Goal: Transaction & Acquisition: Purchase product/service

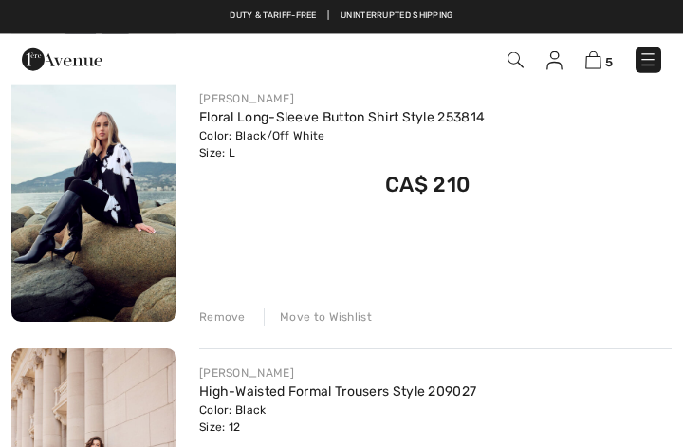
scroll to position [1040, 0]
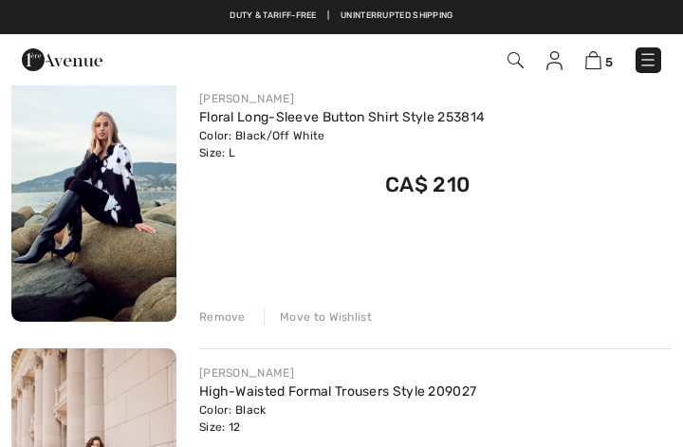
click at [611, 302] on div "FRANK LYMAN Floral Long-Sleeve Button Shirt Style 253814 Color: Black/Off White…" at bounding box center [435, 200] width 473 height 252
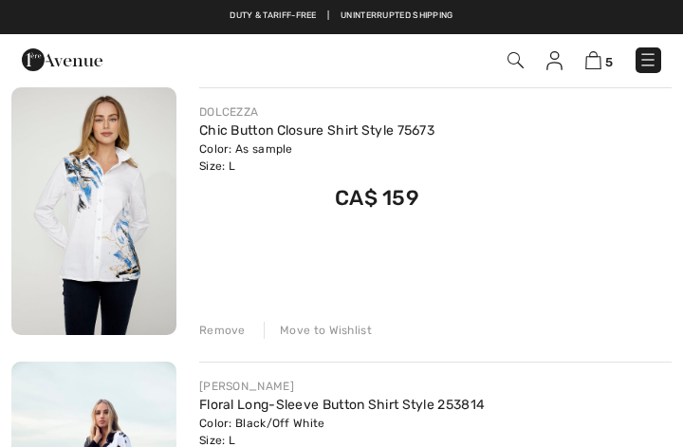
scroll to position [751, 0]
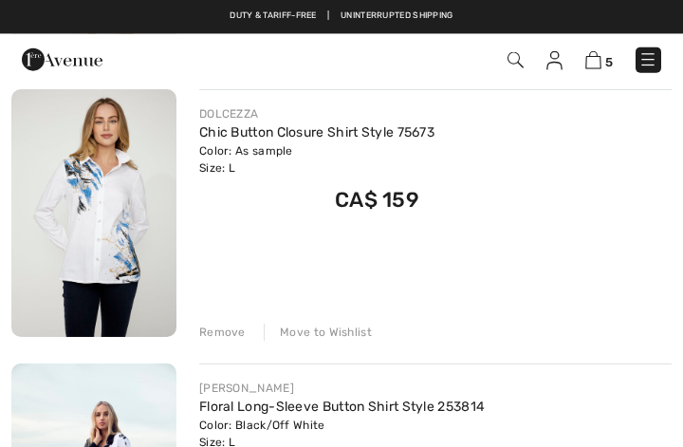
click at [614, 320] on div "Remove Move to Wishlist" at bounding box center [435, 330] width 473 height 21
click at [614, 314] on div "DOLCEZZA Chic Button Closure Shirt Style 75673 Color: As sample Size: L Final S…" at bounding box center [435, 215] width 473 height 252
click at [613, 315] on div "DOLCEZZA Chic Button Closure Shirt Style 75673 Color: As sample Size: L Final S…" at bounding box center [435, 215] width 473 height 252
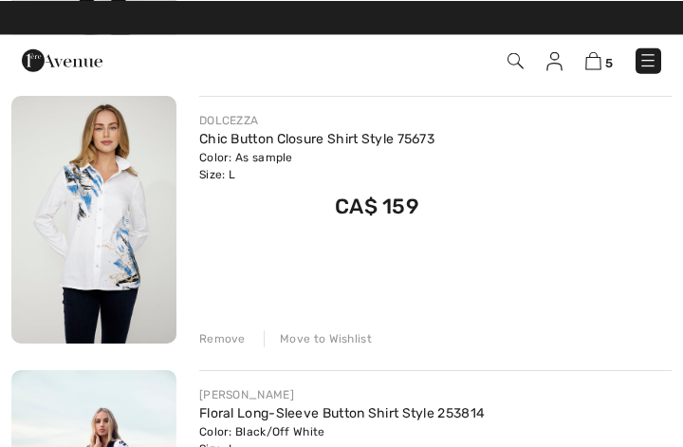
scroll to position [745, 0]
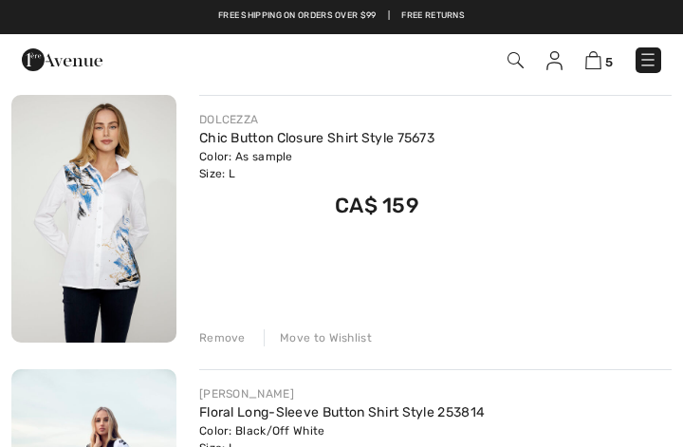
click at [234, 340] on div "Remove" at bounding box center [222, 337] width 47 height 17
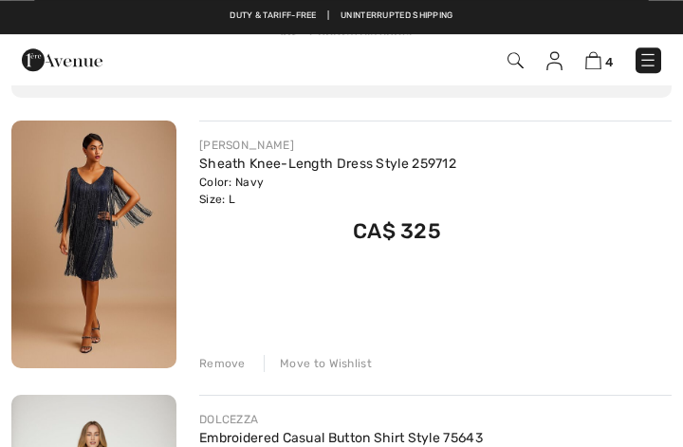
scroll to position [170, 0]
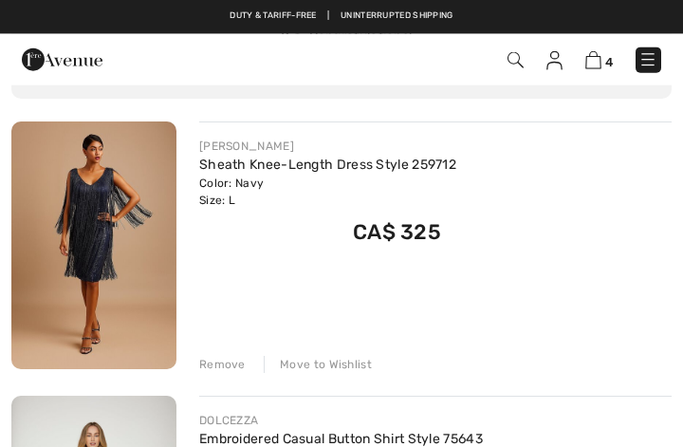
click at [617, 290] on div "FRANK LYMAN Sheath Knee-Length Dress Style 259712 Color: Navy Size: L Final Sal…" at bounding box center [435, 247] width 473 height 252
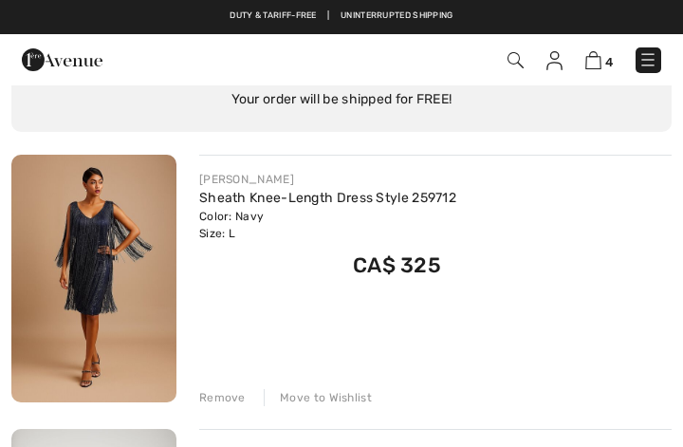
scroll to position [128, 0]
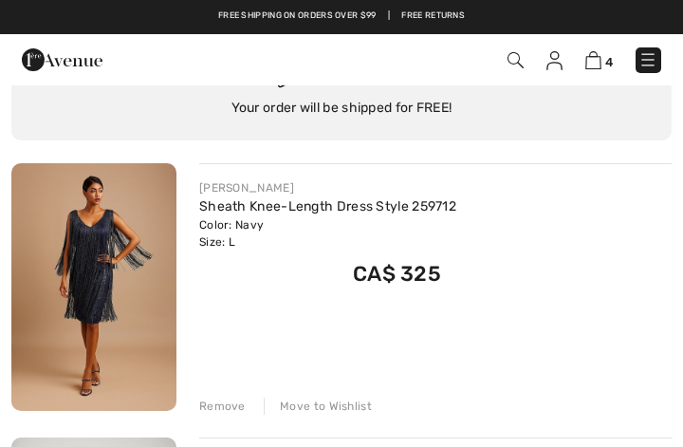
click at [521, 65] on img at bounding box center [516, 60] width 16 height 16
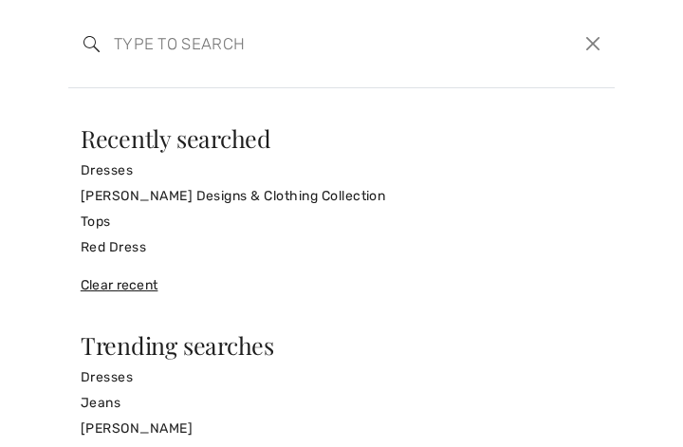
click at [239, 198] on link "[PERSON_NAME] Designs & Clothing Collection" at bounding box center [342, 196] width 522 height 26
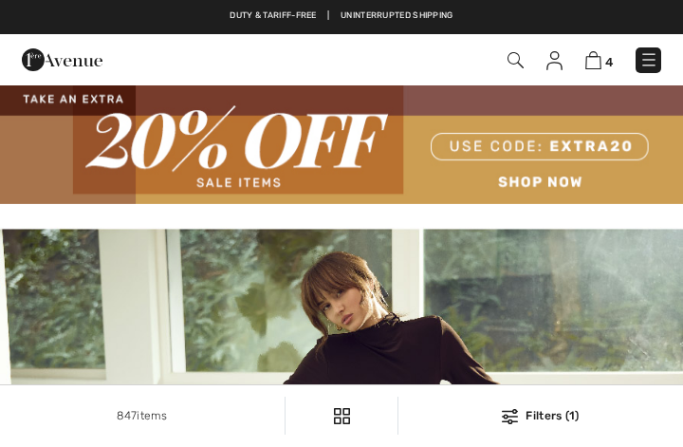
checkbox input "true"
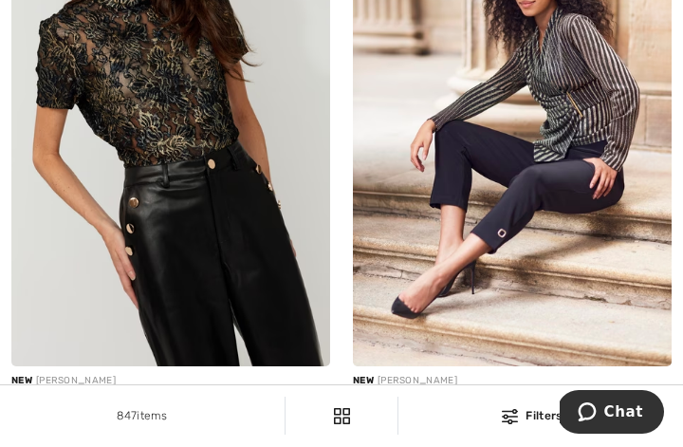
scroll to position [764, 0]
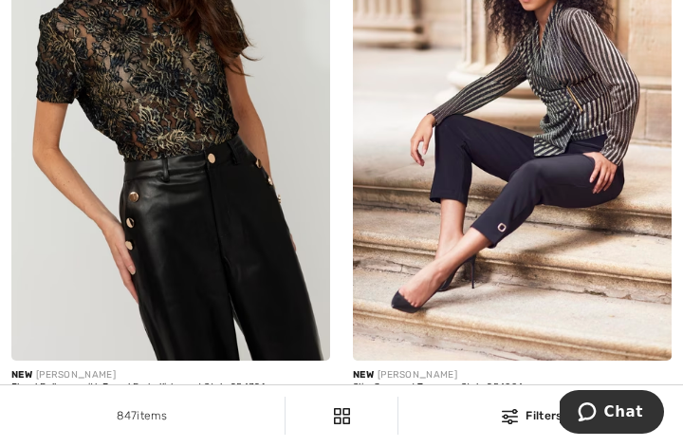
click at [596, 234] on img at bounding box center [512, 121] width 319 height 478
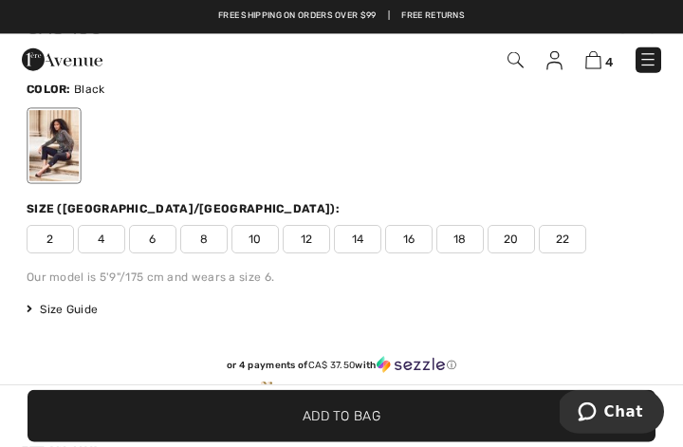
scroll to position [440, 0]
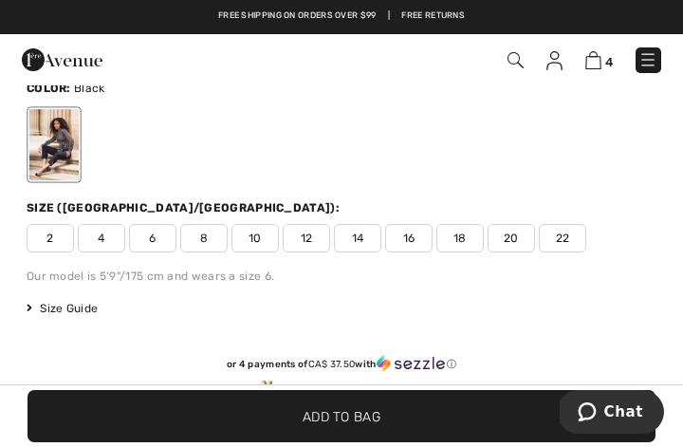
click at [309, 231] on span "12" at bounding box center [306, 238] width 47 height 28
click at [315, 229] on span "12" at bounding box center [306, 238] width 47 height 28
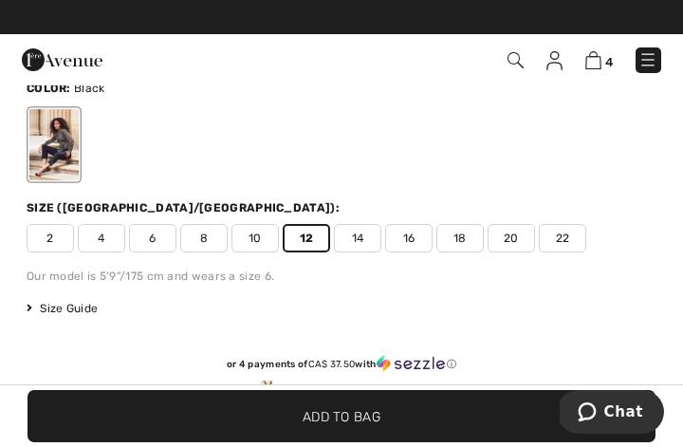
click at [378, 426] on span "Add to Bag" at bounding box center [342, 416] width 78 height 20
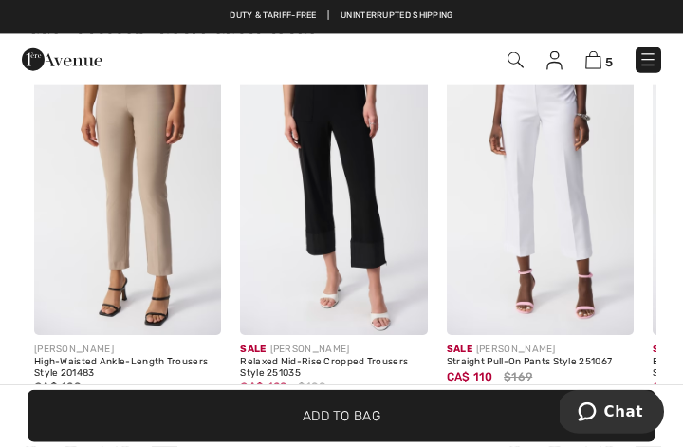
scroll to position [2302, 0]
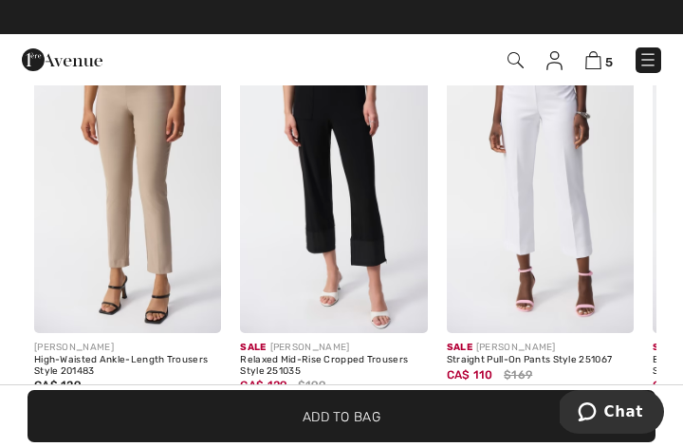
click at [637, 359] on div "Sale JOSEPH RIBKOFF Straight Pull-On Pants Style 251067 CA$ 110 $169" at bounding box center [541, 234] width 210 height 364
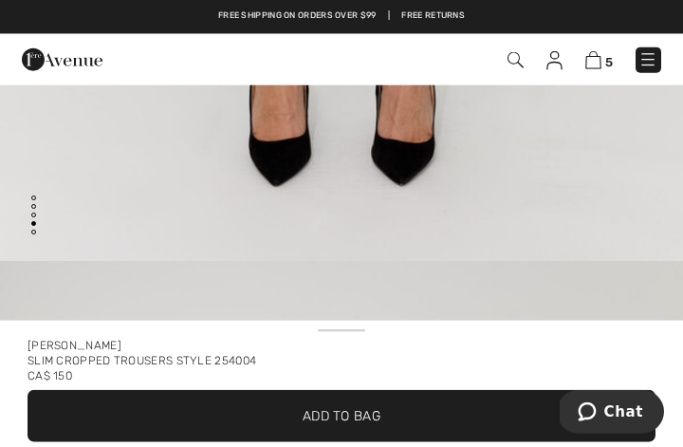
scroll to position [0, 0]
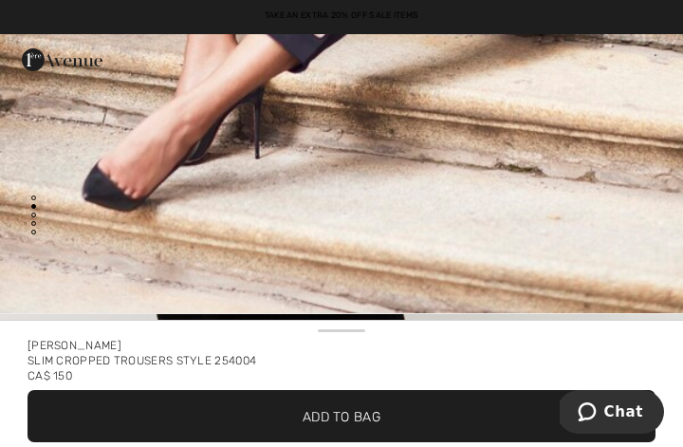
click at [638, 329] on div "Frank Lyman Slim Cropped Trousers Style 254004 CA$ 150" at bounding box center [342, 354] width 628 height 57
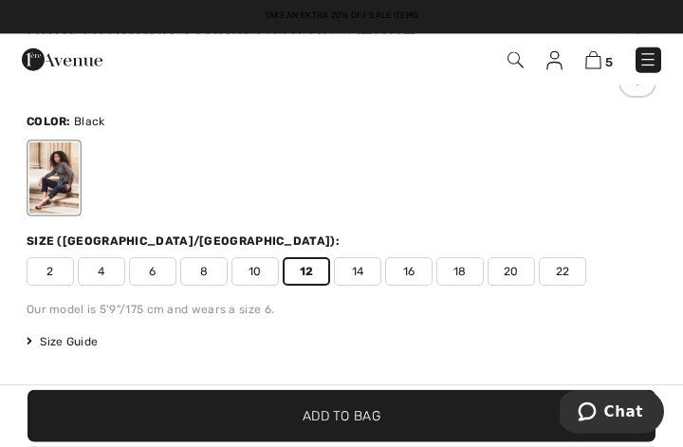
scroll to position [408, 0]
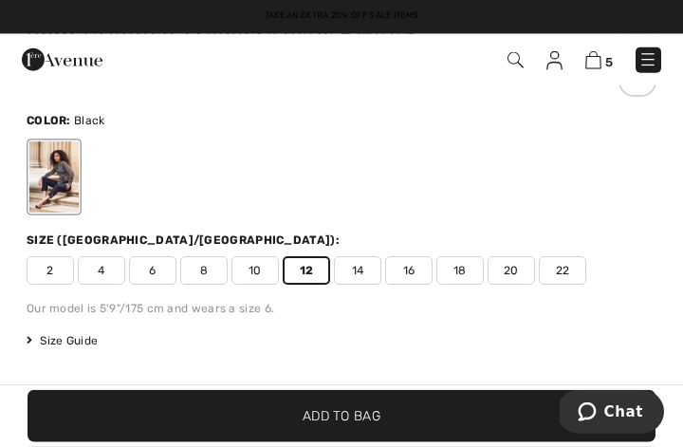
click at [645, 337] on div "Size Guide I can't find my size Select Size CAN 2 CAN 4 CAN 6 CAN 8 CAN 10 CAN …" at bounding box center [342, 340] width 630 height 17
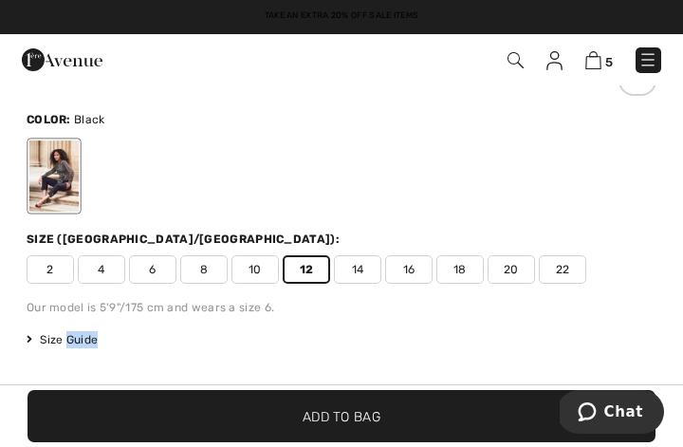
click at [652, 116] on div "Color: Black" at bounding box center [342, 119] width 630 height 20
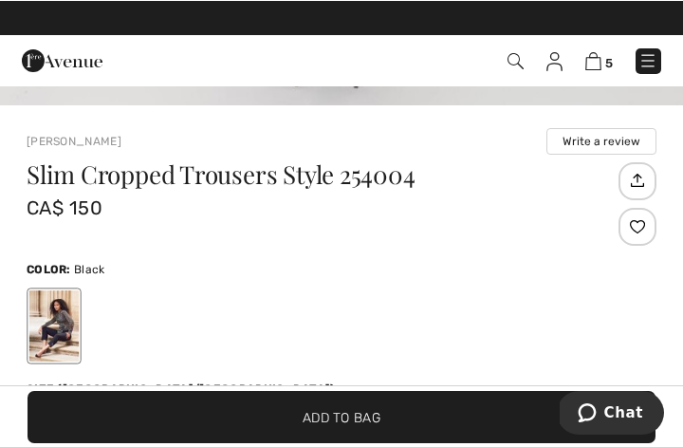
scroll to position [259, 0]
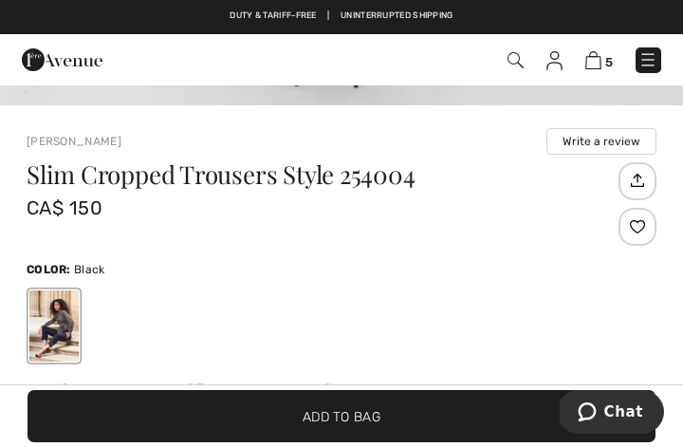
click at [638, 255] on div "Slim Cropped Trousers Style 254004 CA$ 150 Color: Black Size (CA/US): 2 4 6 8 1…" at bounding box center [342, 388] width 630 height 452
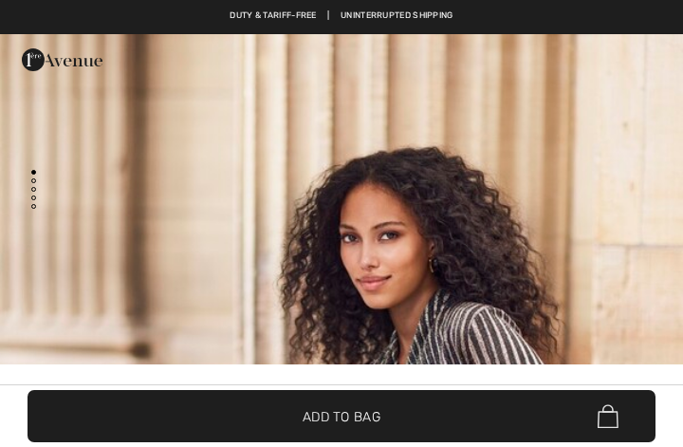
scroll to position [299, 0]
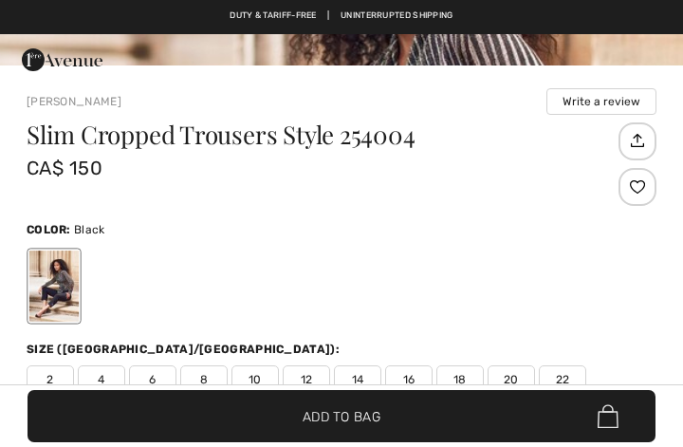
checkbox input "true"
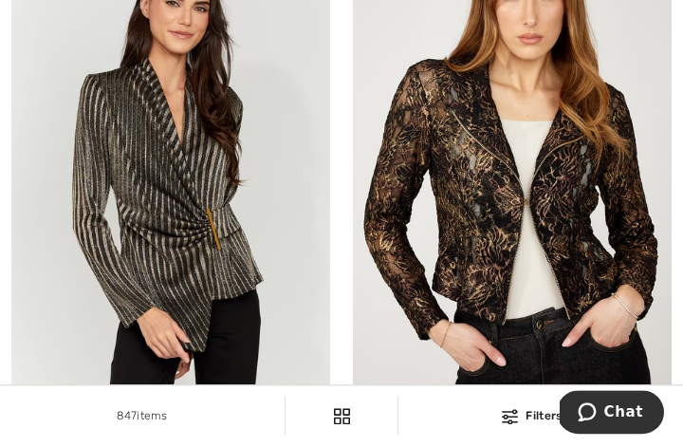
scroll to position [1293, 0]
click at [619, 327] on img at bounding box center [512, 174] width 319 height 478
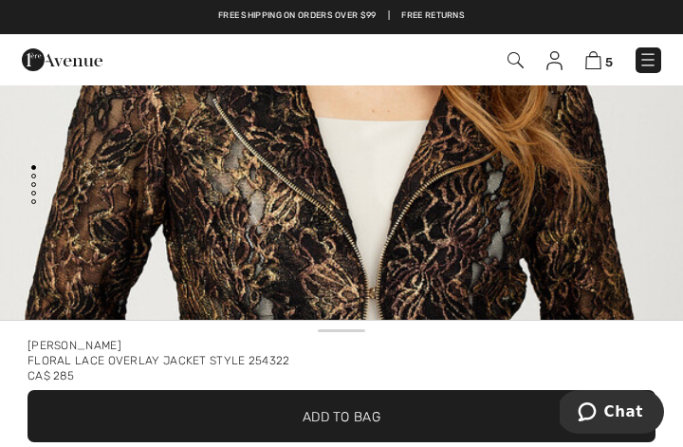
scroll to position [1, 0]
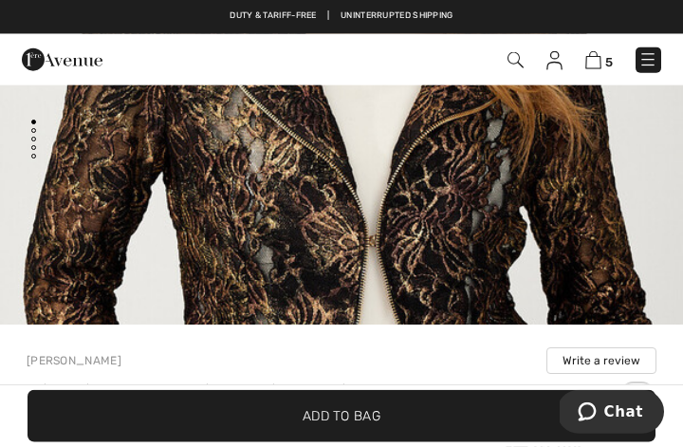
click at [640, 304] on img "1 / 4" at bounding box center [341, 183] width 683 height 1025
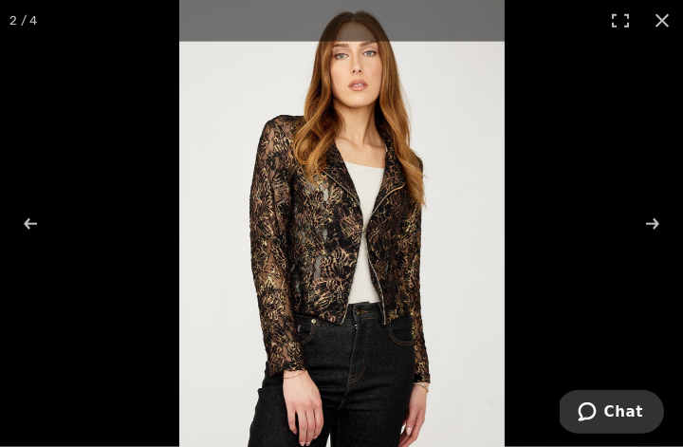
scroll to position [229, 0]
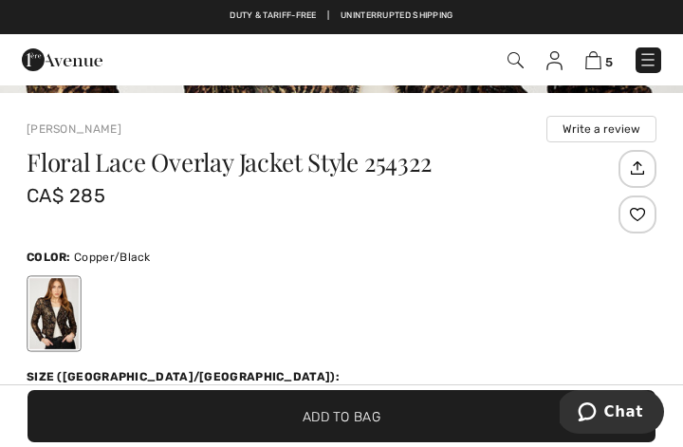
scroll to position [294, 0]
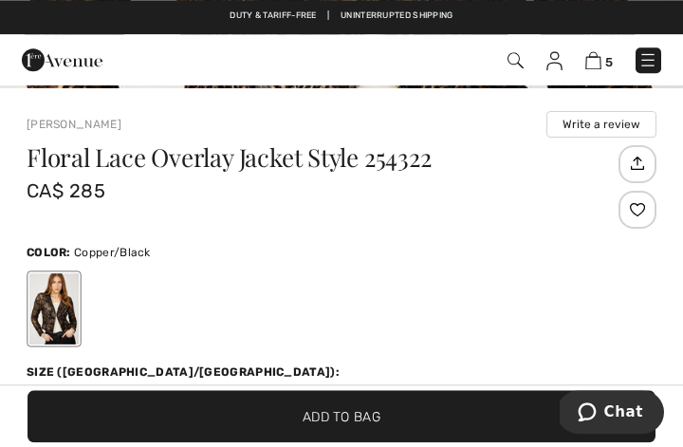
click at [364, 402] on span "14" at bounding box center [357, 402] width 47 height 28
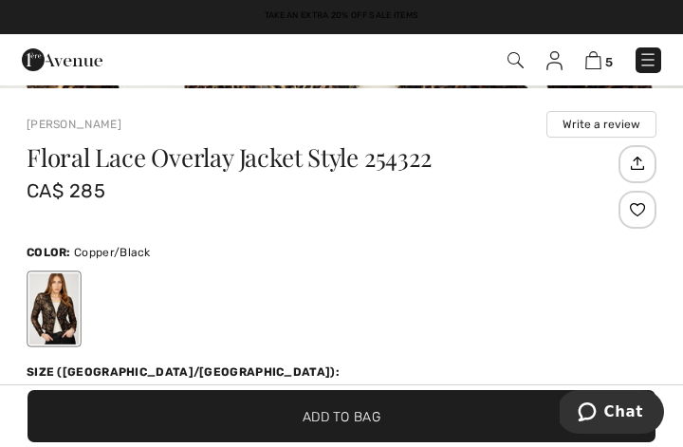
click at [355, 426] on span "Add to Bag" at bounding box center [342, 416] width 78 height 20
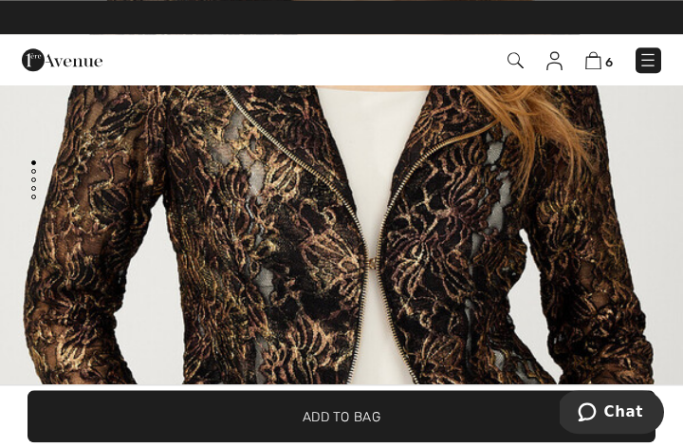
scroll to position [35, 0]
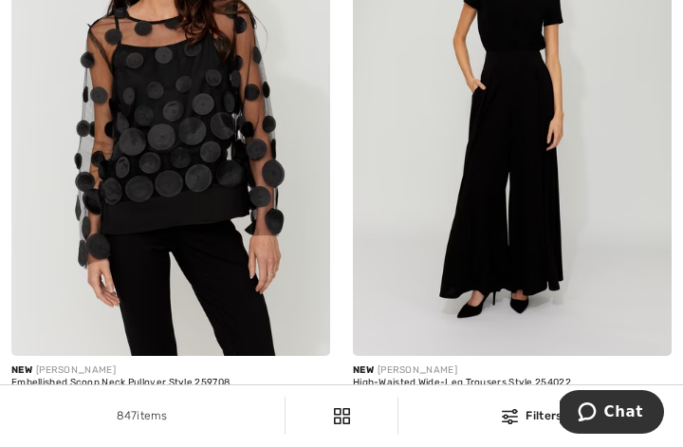
scroll to position [1900, 0]
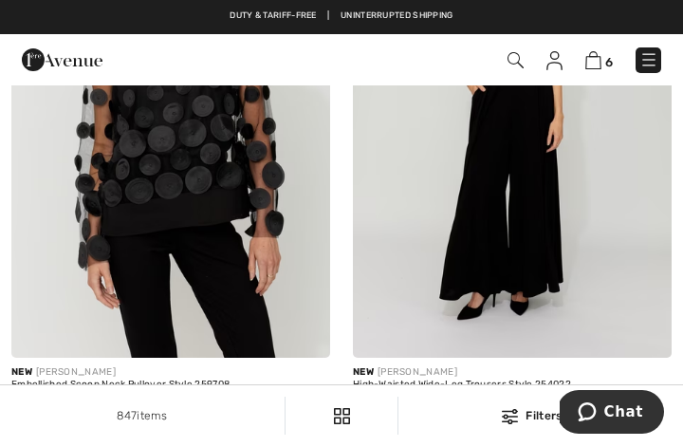
click at [322, 208] on img at bounding box center [170, 118] width 319 height 478
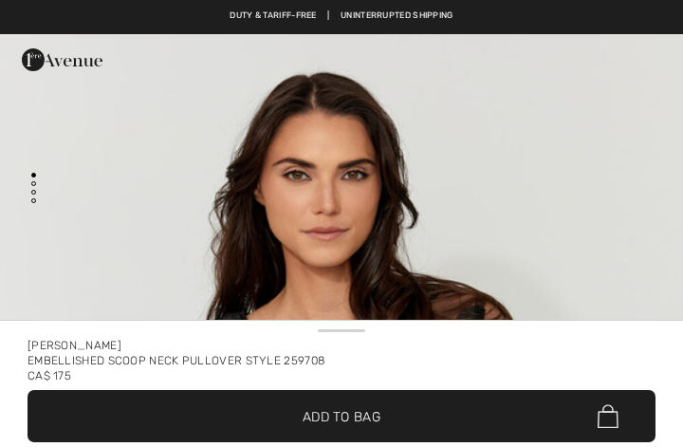
checkbox input "true"
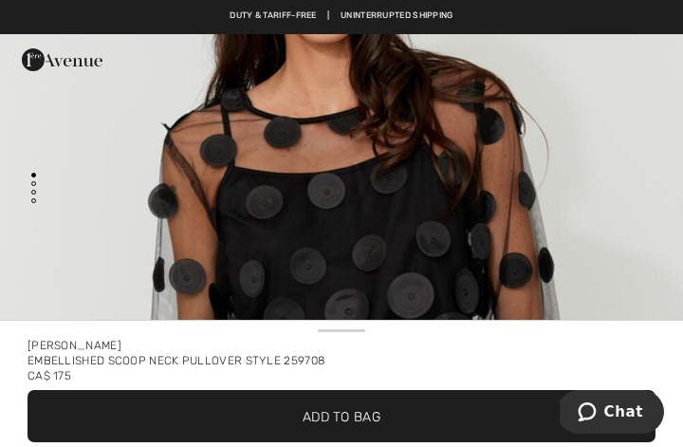
click at [509, 201] on img "1 / 4" at bounding box center [341, 322] width 683 height 1025
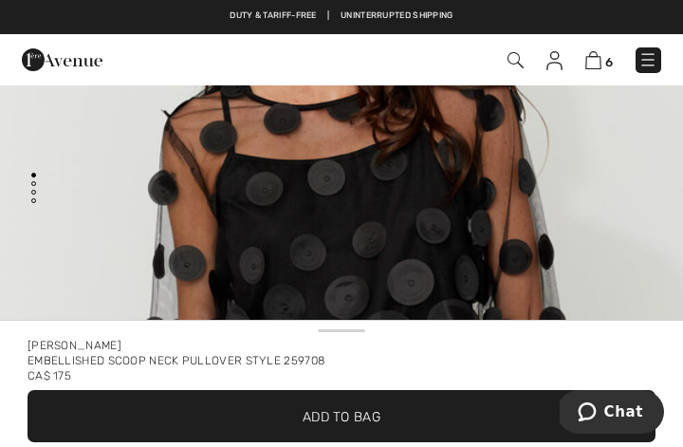
scroll to position [233, 0]
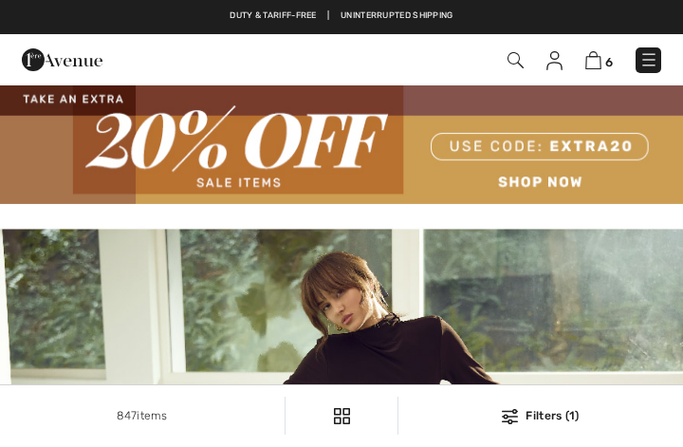
checkbox input "true"
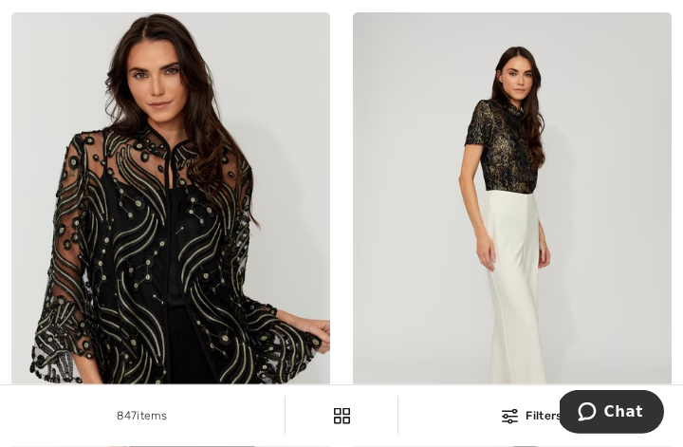
scroll to position [2322, 0]
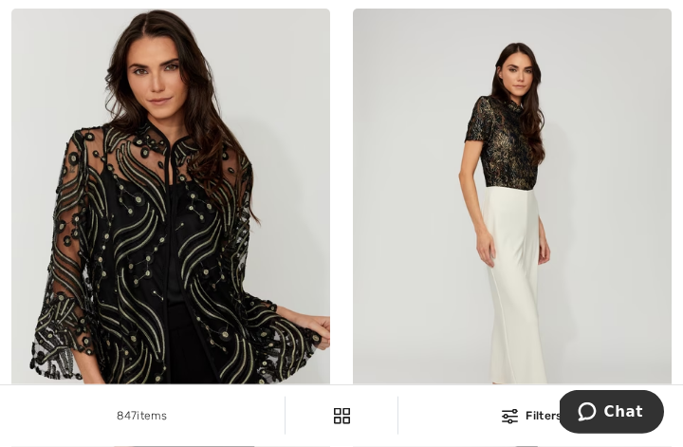
click at [635, 311] on img at bounding box center [512, 248] width 319 height 478
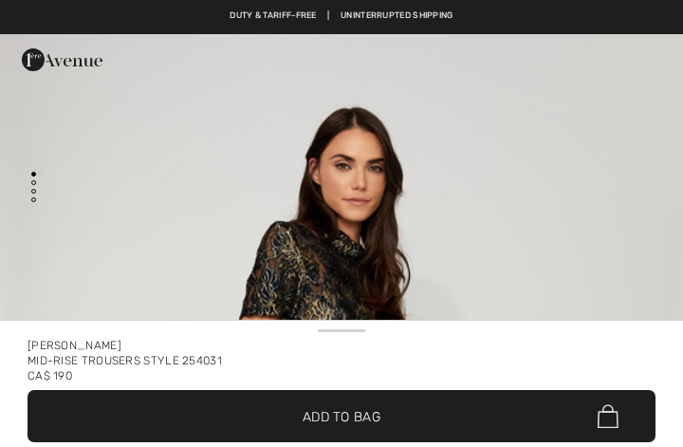
checkbox input "true"
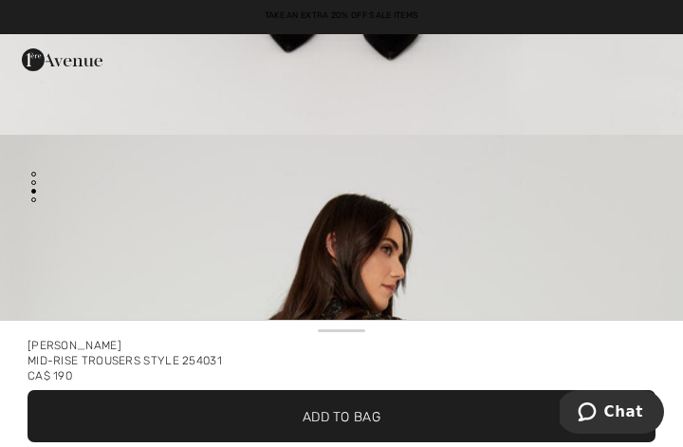
scroll to position [1993, 0]
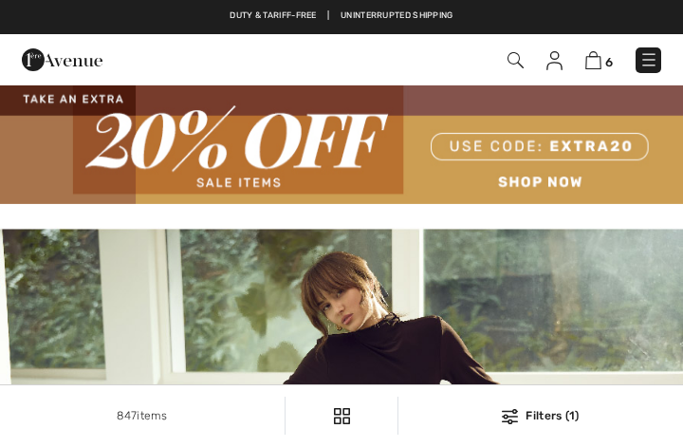
checkbox input "true"
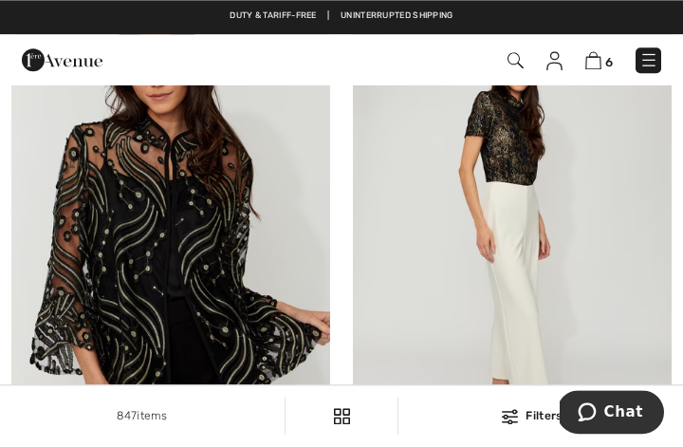
scroll to position [2326, 0]
click at [665, 265] on img at bounding box center [512, 243] width 319 height 478
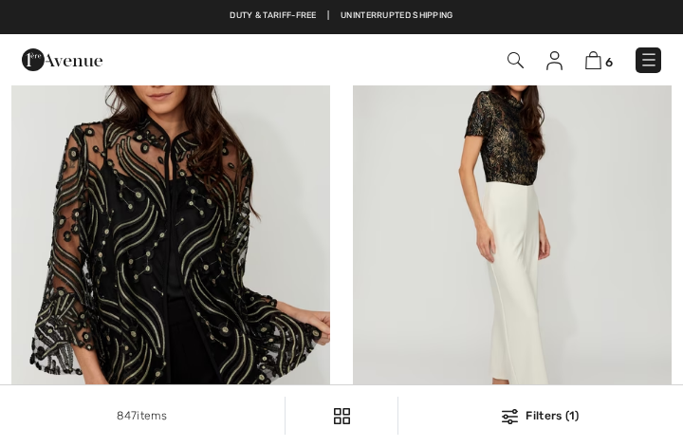
checkbox input "true"
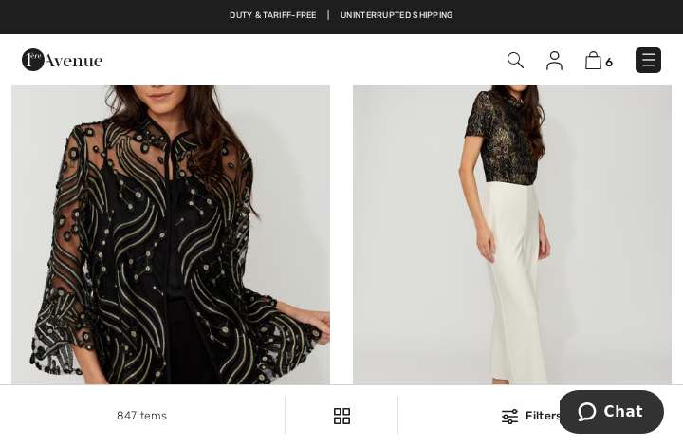
scroll to position [2326, 0]
click at [229, 219] on img at bounding box center [170, 243] width 319 height 478
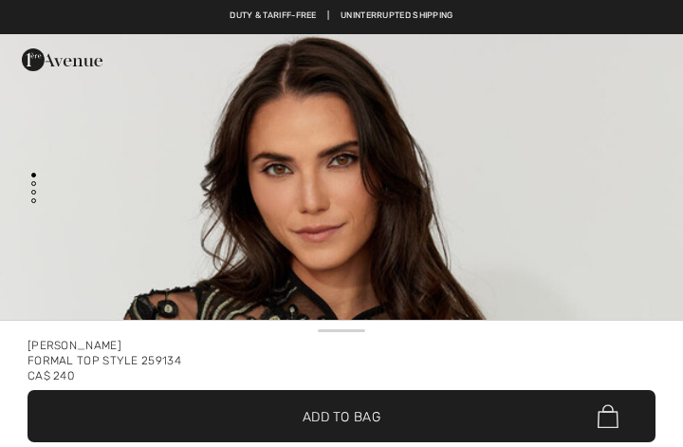
checkbox input "true"
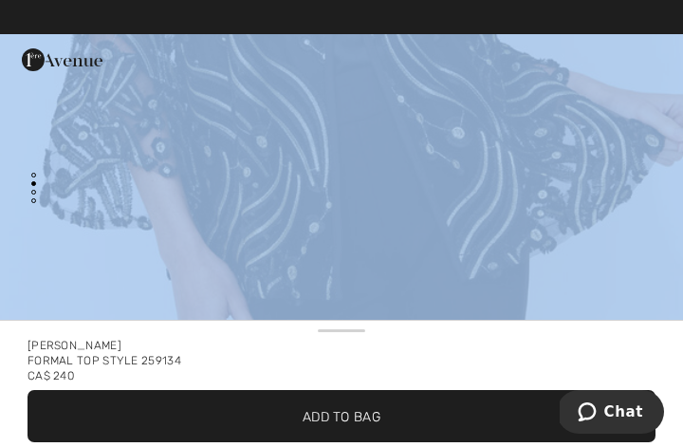
scroll to position [597, 0]
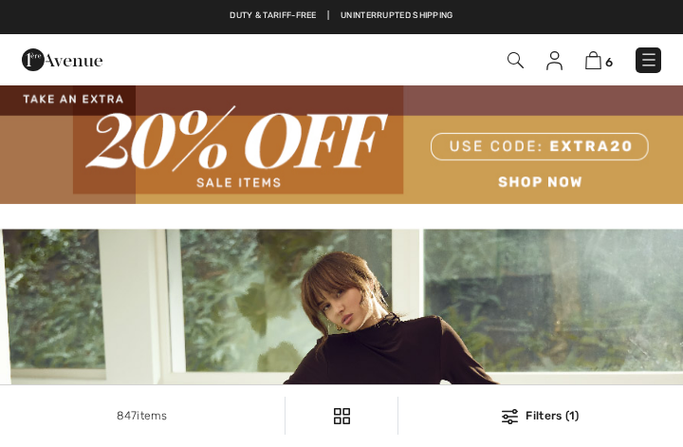
checkbox input "true"
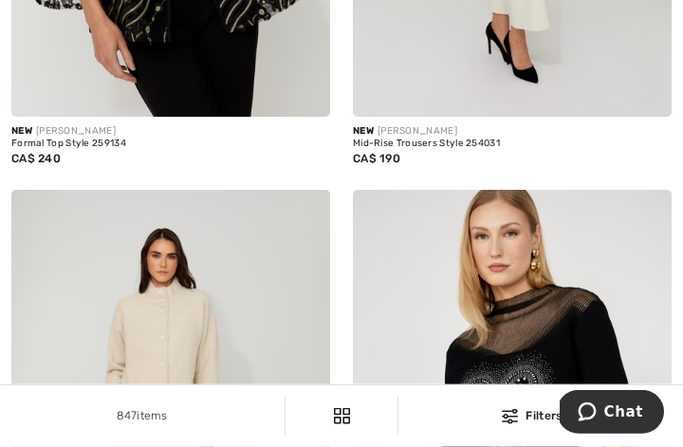
scroll to position [2694, 0]
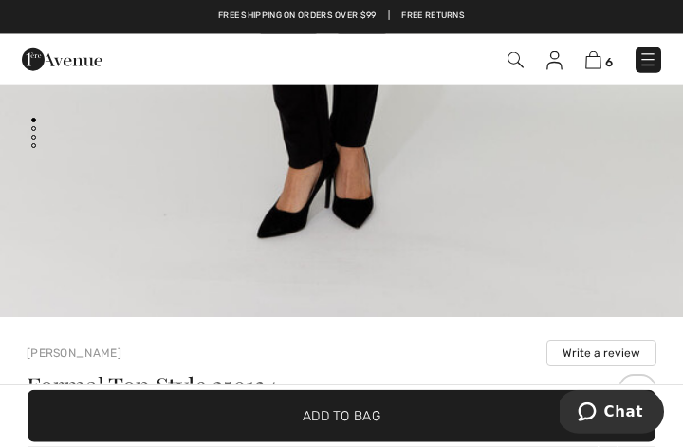
scroll to position [3705, 0]
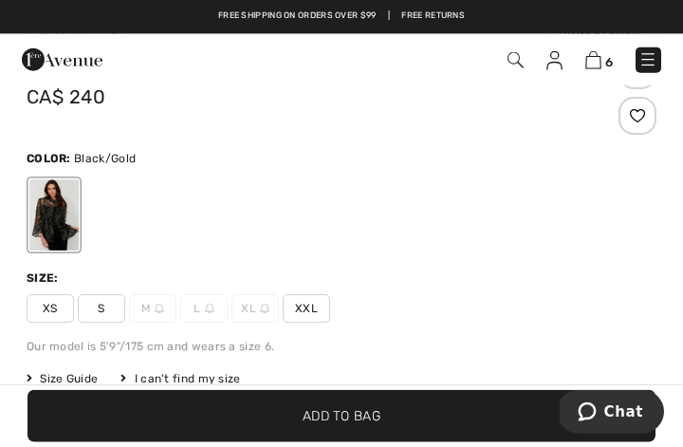
click at [465, 292] on div "Size: XS S M L XL XXL" at bounding box center [342, 296] width 630 height 53
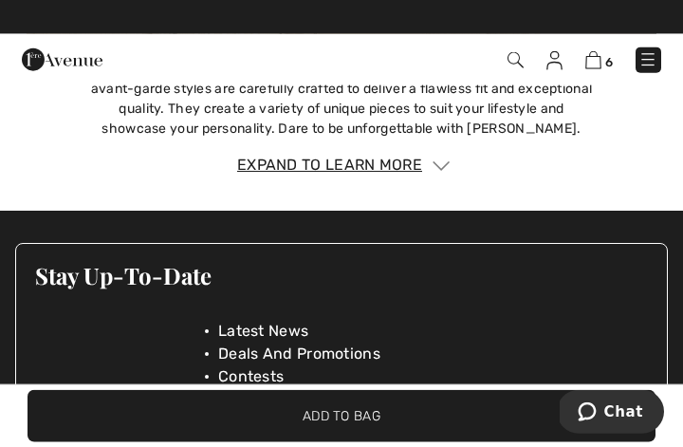
scroll to position [2907, 0]
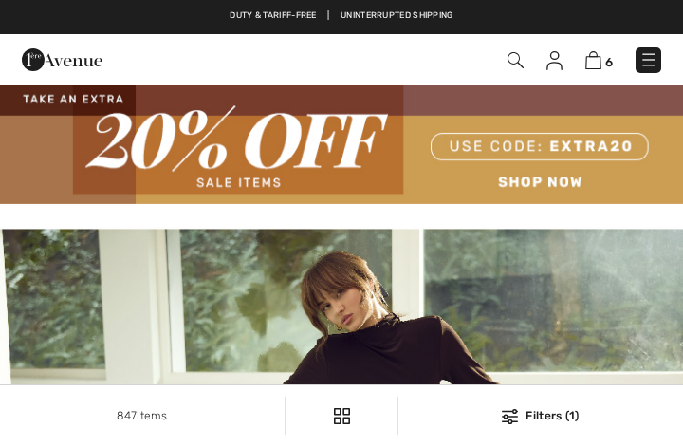
checkbox input "true"
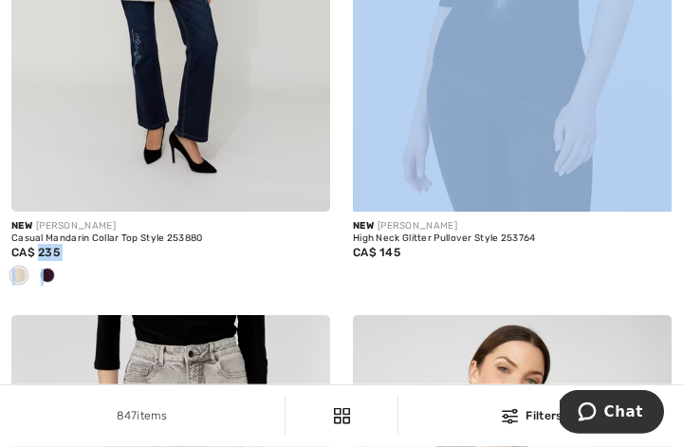
scroll to position [3158, 0]
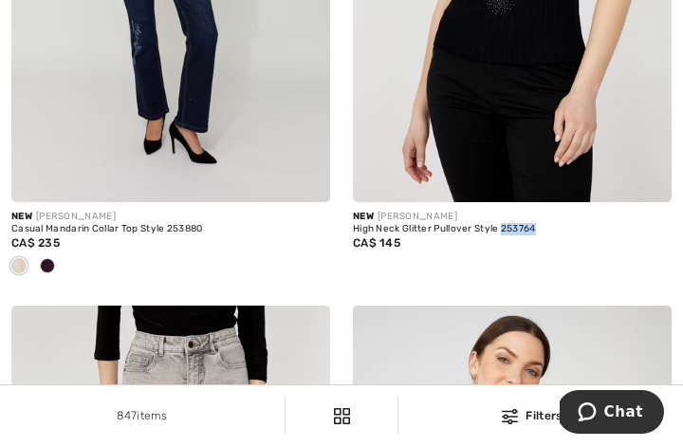
click at [602, 238] on div "CA$ 145" at bounding box center [512, 242] width 319 height 17
click at [623, 267] on div "New FRANK LYMAN High Neck Glitter Pullover Style 253764 CA$ 145" at bounding box center [512, 254] width 319 height 104
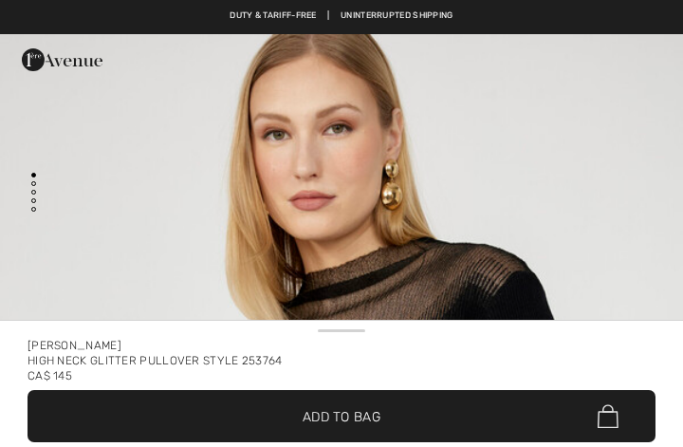
checkbox input "true"
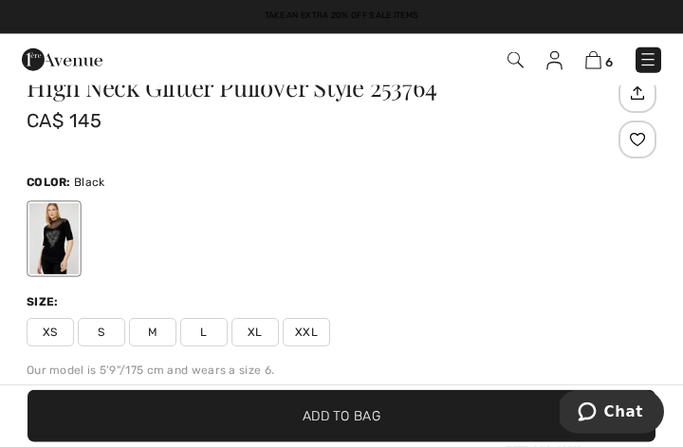
scroll to position [353, 0]
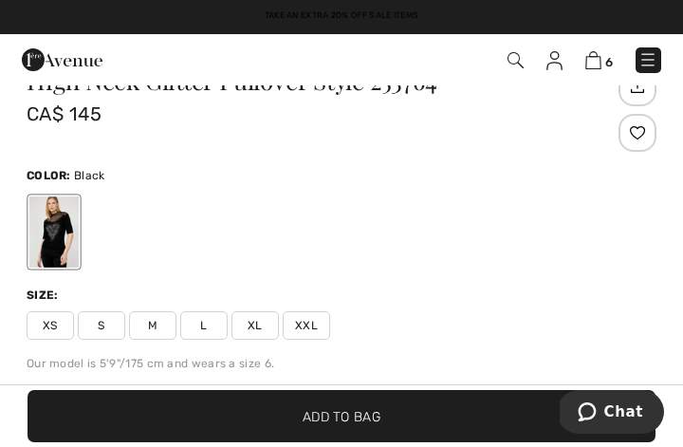
click at [222, 322] on span "L" at bounding box center [203, 325] width 47 height 28
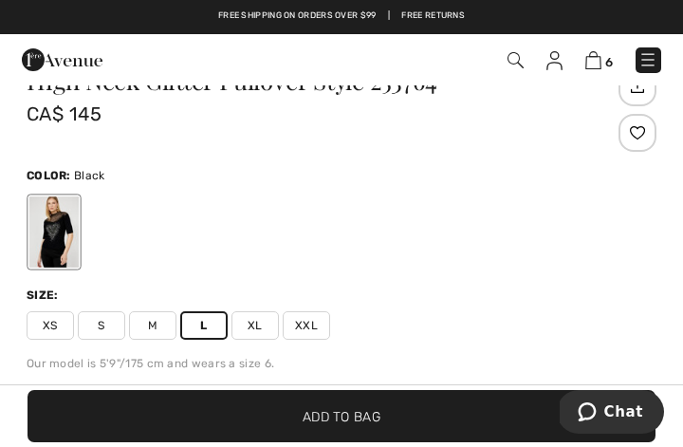
click at [344, 426] on span "Add to Bag" at bounding box center [342, 416] width 78 height 20
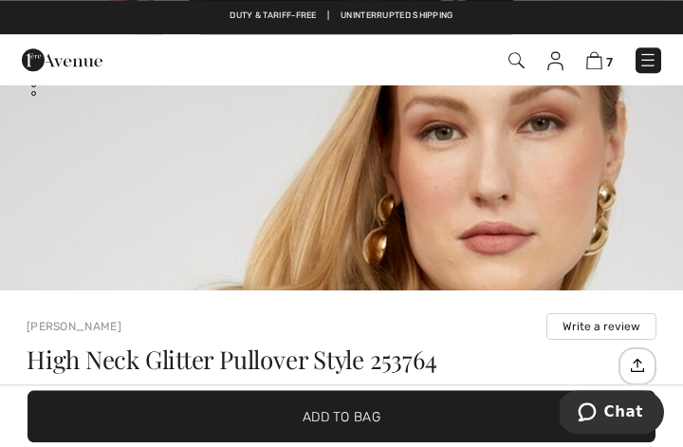
scroll to position [138, 0]
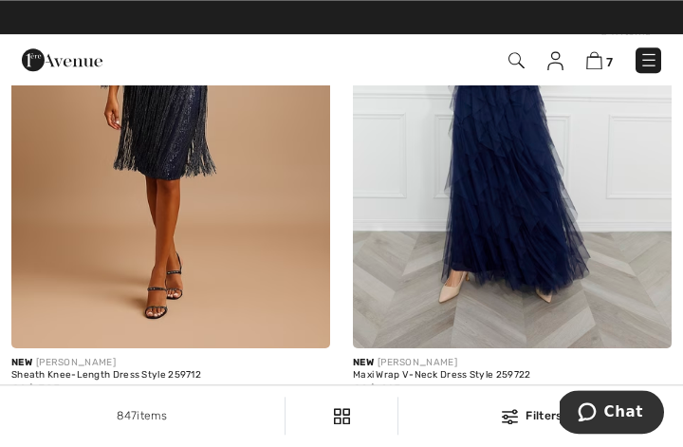
scroll to position [8346, 0]
click at [271, 261] on img at bounding box center [170, 109] width 319 height 478
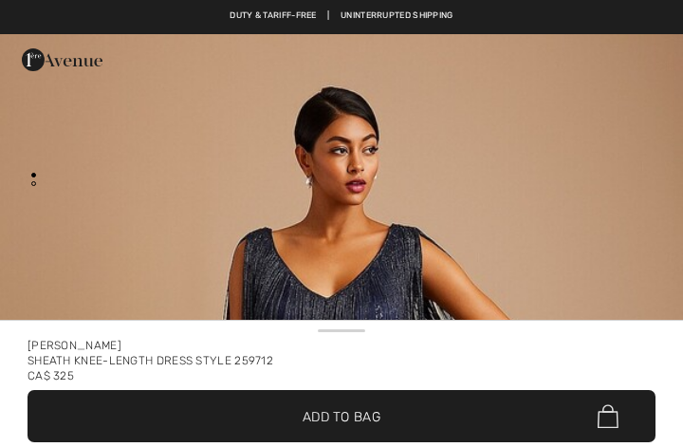
checkbox input "true"
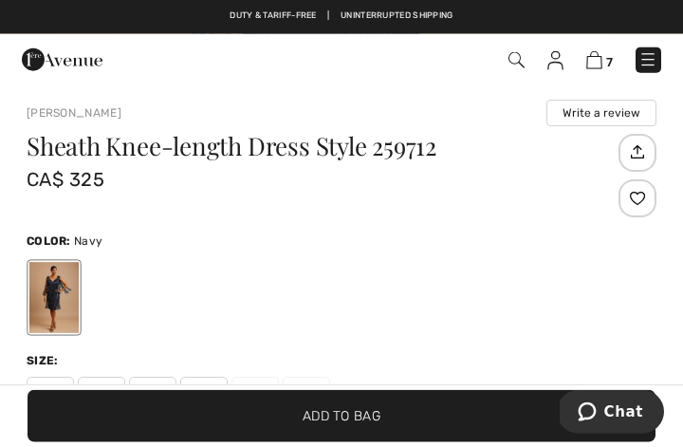
scroll to position [308, 0]
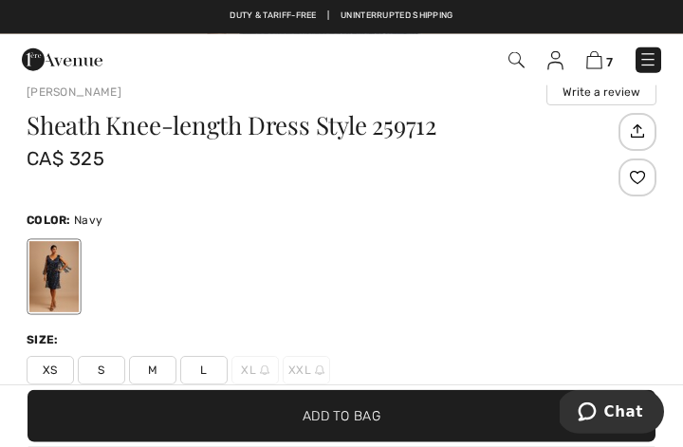
click at [612, 336] on div "Size:" at bounding box center [342, 339] width 630 height 17
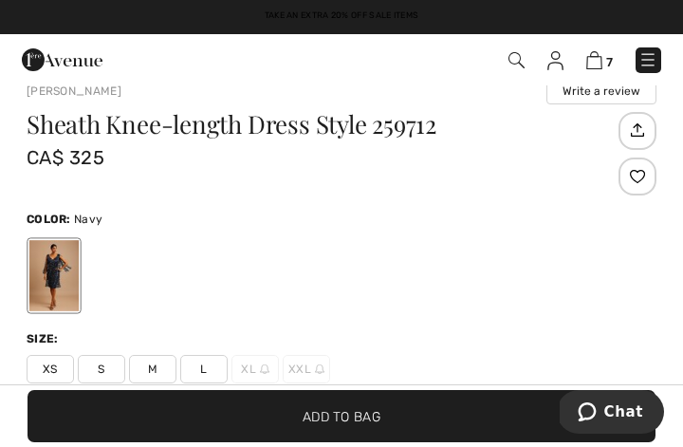
click at [214, 367] on span "L" at bounding box center [203, 369] width 47 height 28
click at [327, 426] on span "Add to Bag" at bounding box center [342, 416] width 78 height 20
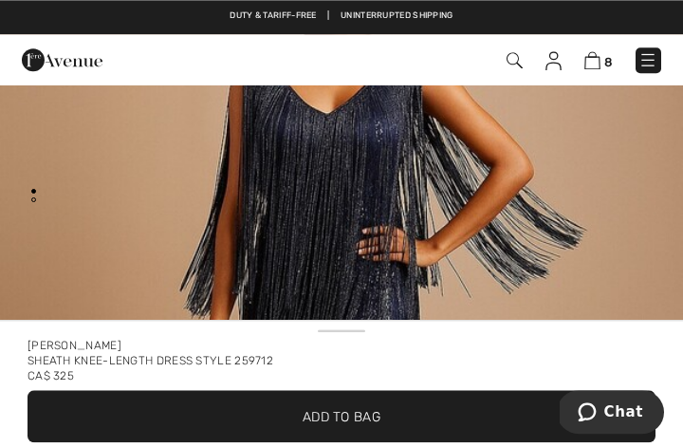
scroll to position [0, 0]
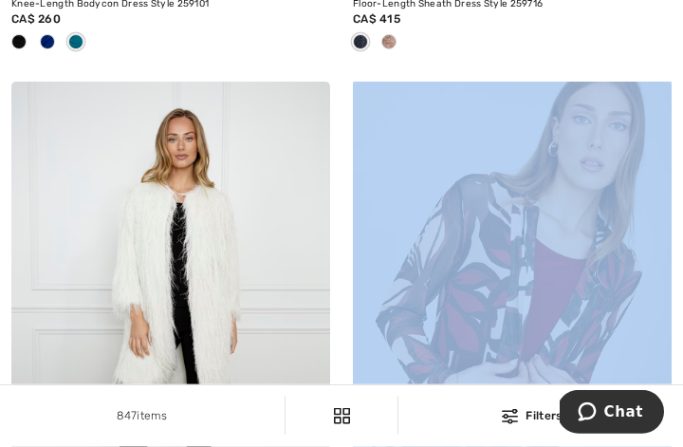
scroll to position [10373, 0]
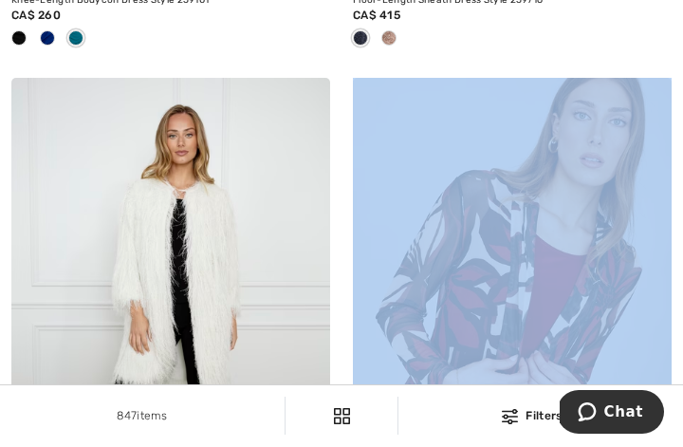
click at [643, 348] on img at bounding box center [512, 317] width 319 height 478
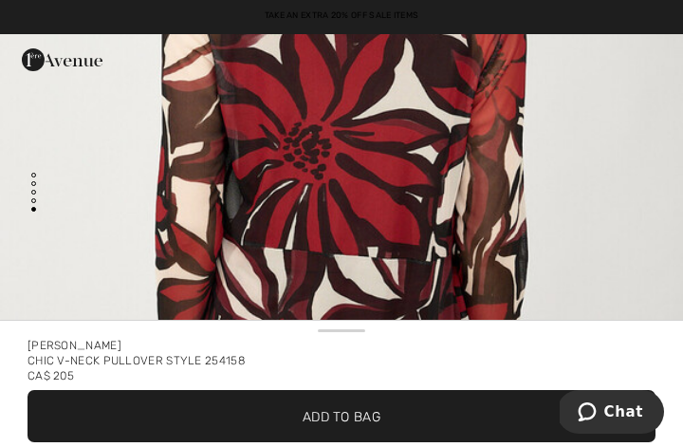
scroll to position [4497, 0]
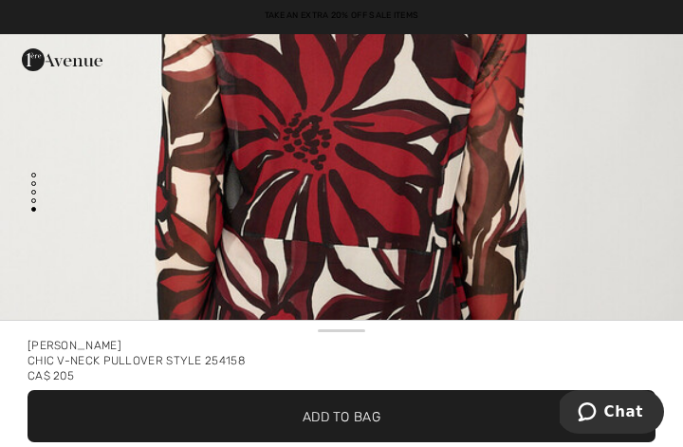
click at [533, 269] on img "4 / 4" at bounding box center [341, 149] width 683 height 1025
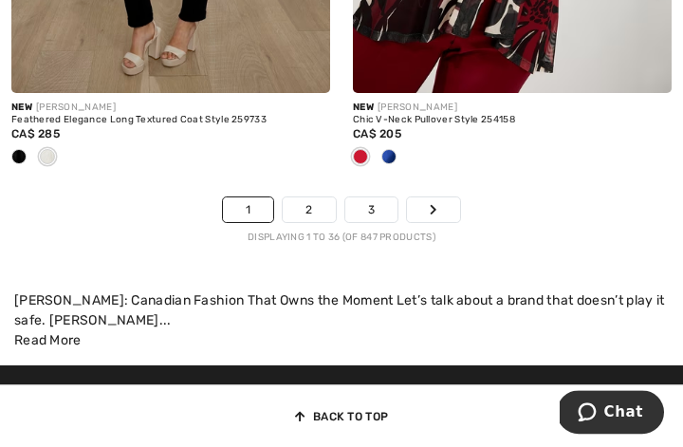
scroll to position [10836, 0]
click at [318, 205] on link "2" at bounding box center [309, 209] width 52 height 25
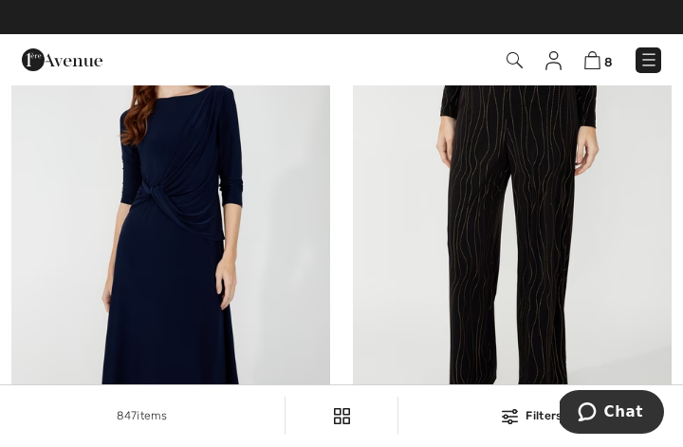
scroll to position [674, 0]
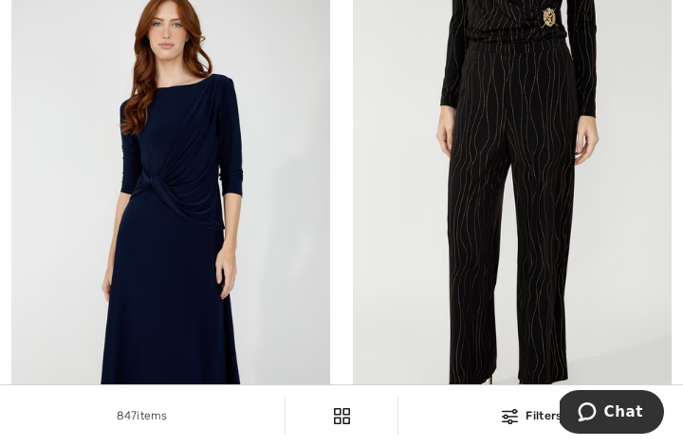
click at [300, 264] on img at bounding box center [170, 211] width 319 height 478
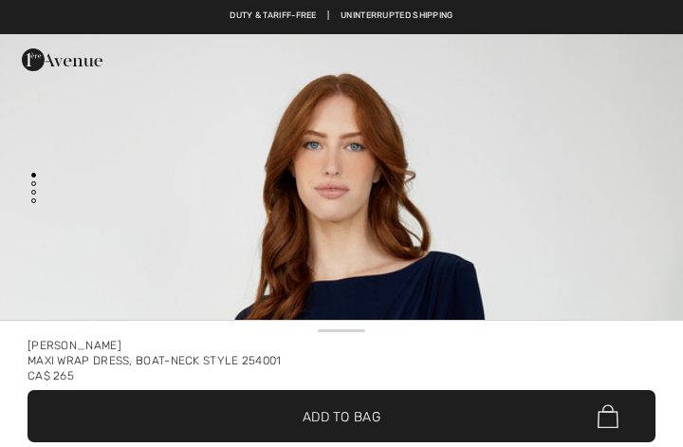
checkbox input "true"
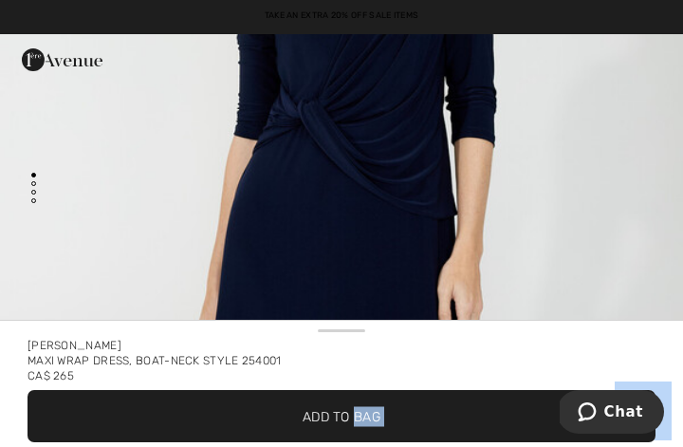
scroll to position [370, 0]
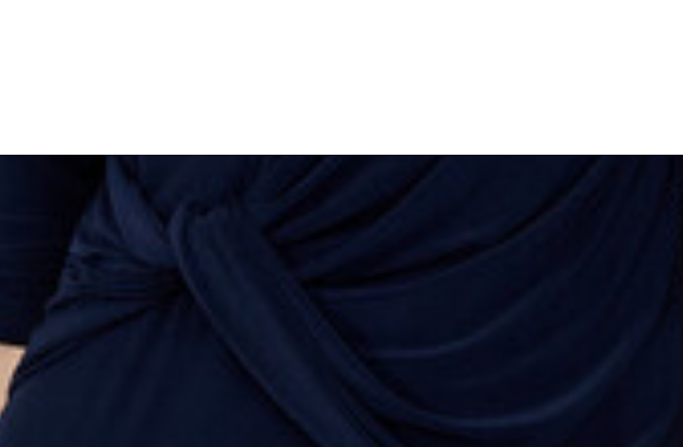
click at [191, 46] on img "1 / 4" at bounding box center [341, 176] width 683 height 1025
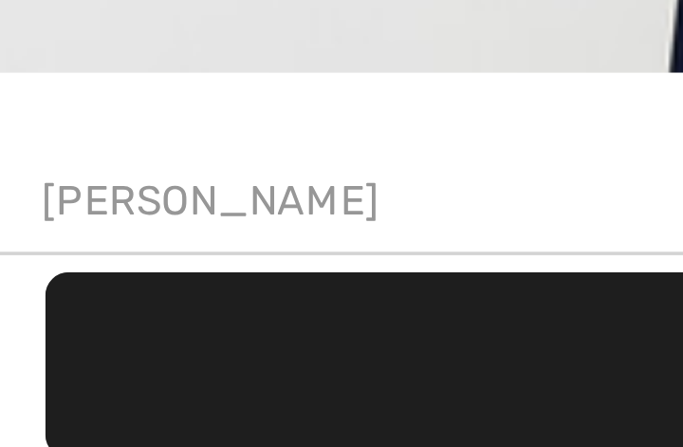
scroll to position [98, 0]
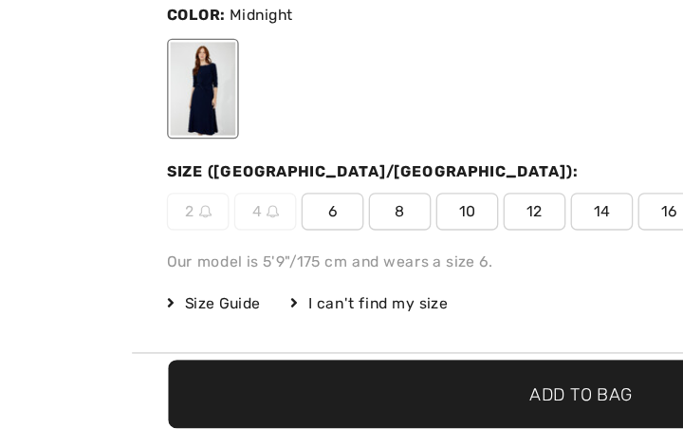
scroll to position [469, 0]
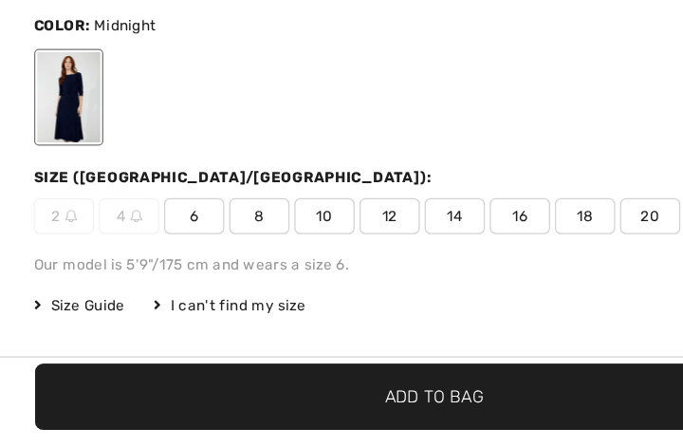
click at [318, 260] on span "12" at bounding box center [306, 274] width 47 height 28
click at [346, 390] on span "✔ Added to Bag Add to Bag" at bounding box center [342, 416] width 628 height 52
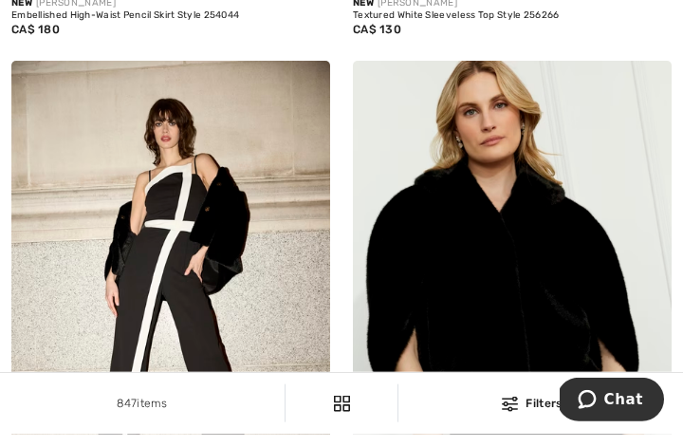
scroll to position [2233, 0]
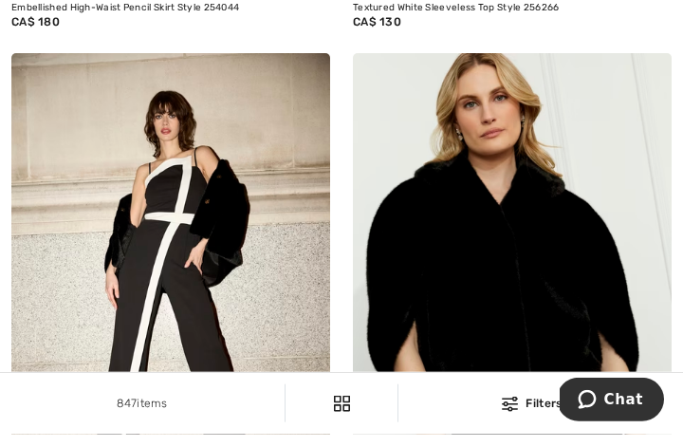
click at [615, 348] on img at bounding box center [512, 304] width 319 height 478
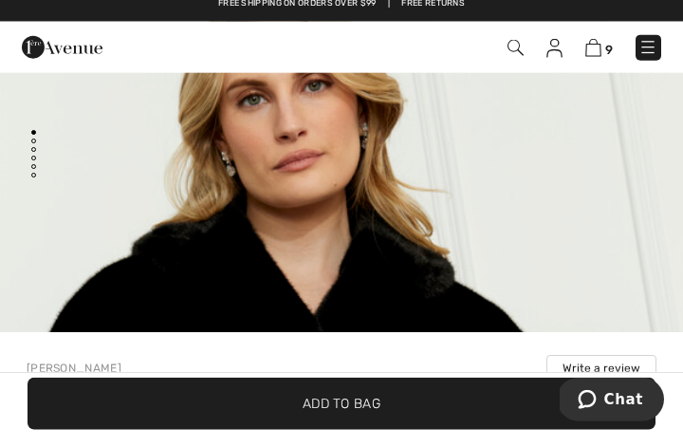
click at [641, 367] on button "Write a review" at bounding box center [602, 380] width 110 height 27
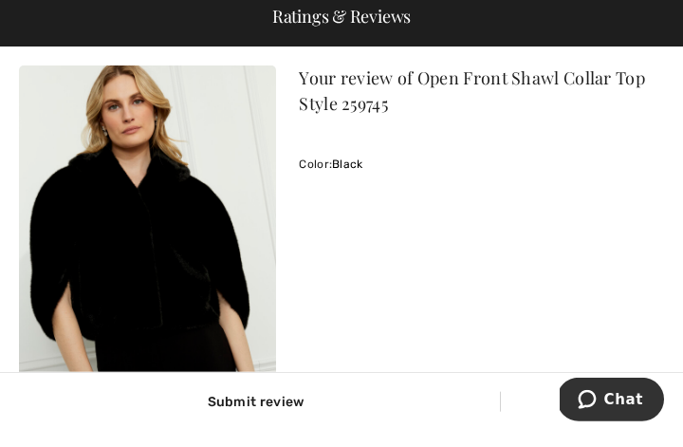
scroll to position [3044, 0]
click at [110, 7] on h3 "Ratings & Reviews" at bounding box center [341, 29] width 683 height 59
click at [160, 0] on h3 "Ratings & Reviews" at bounding box center [341, 29] width 683 height 59
click at [152, 5] on h3 "Ratings & Reviews" at bounding box center [341, 29] width 683 height 59
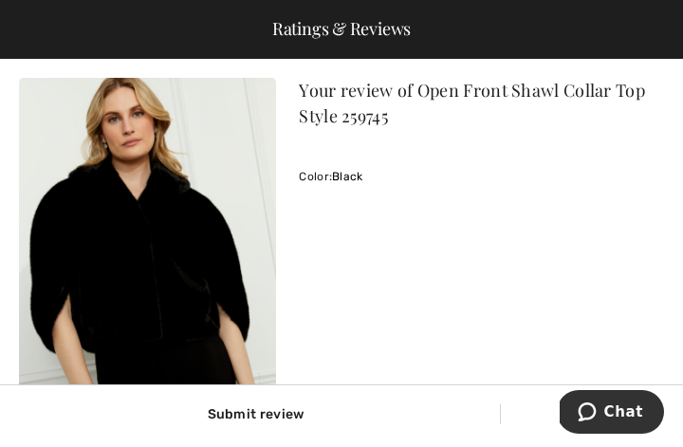
scroll to position [2254, 0]
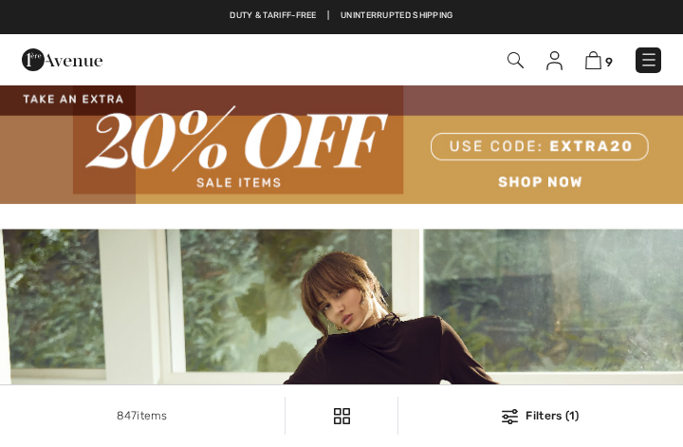
checkbox input "true"
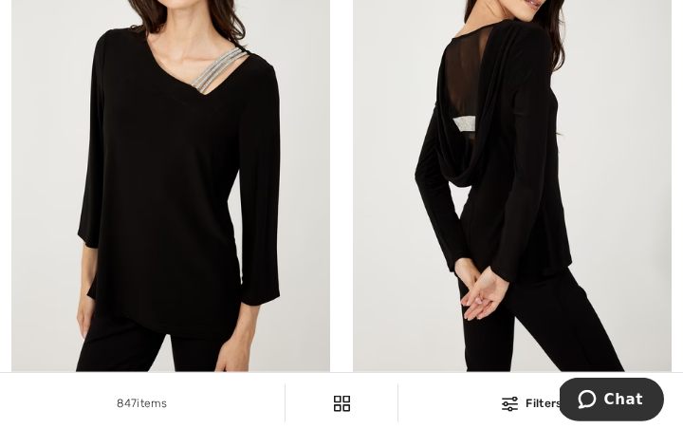
scroll to position [8853, 0]
click at [562, 272] on img at bounding box center [512, 153] width 319 height 478
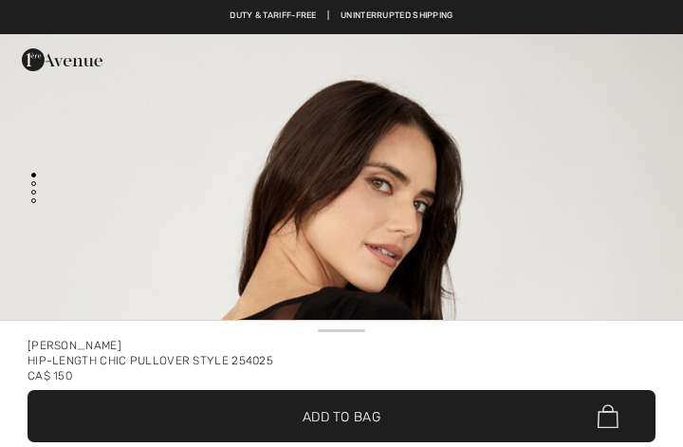
checkbox input "true"
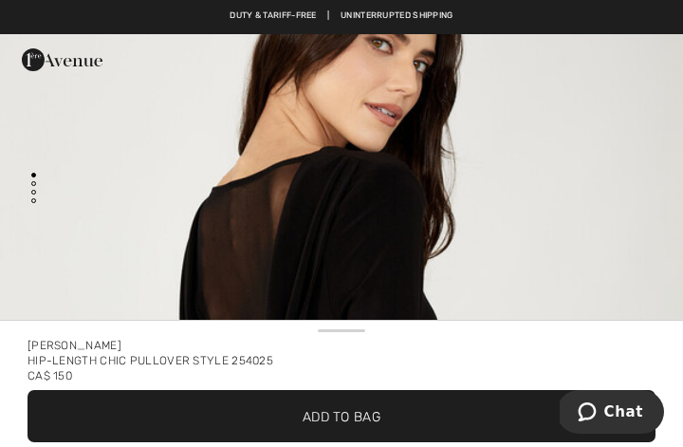
scroll to position [143, 0]
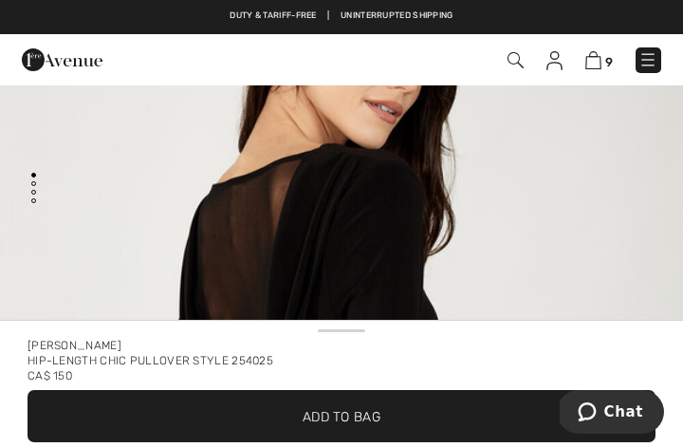
click at [496, 266] on img "1 / 4" at bounding box center [341, 403] width 683 height 1025
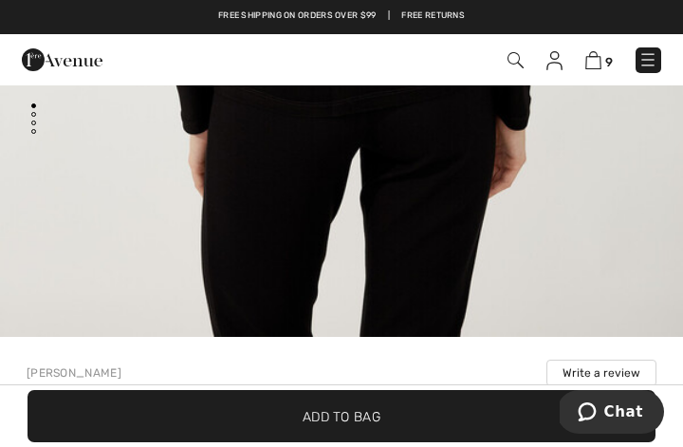
scroll to position [91, 0]
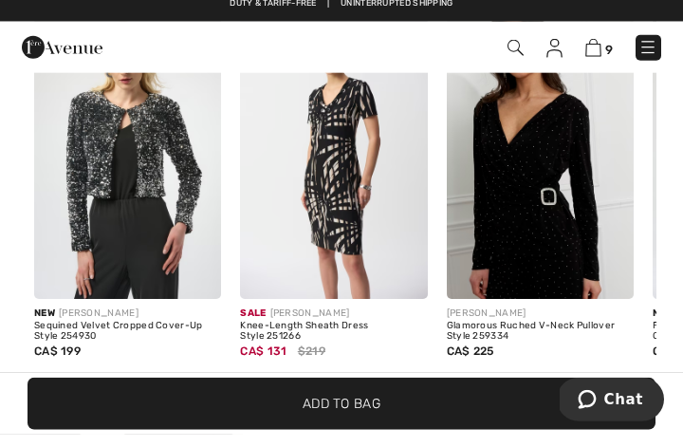
scroll to position [1931, 0]
click at [193, 178] on img at bounding box center [127, 170] width 187 height 281
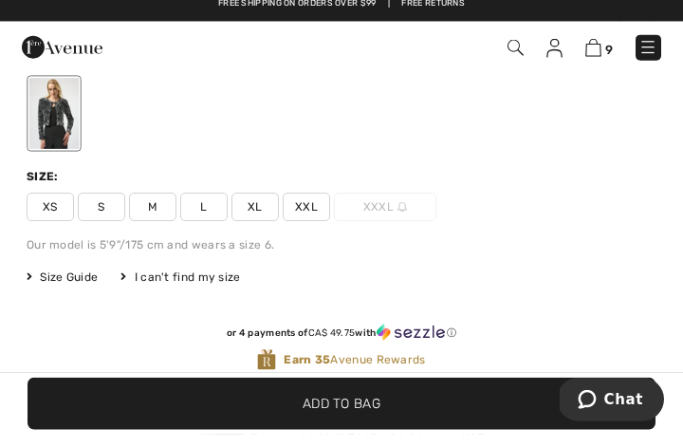
scroll to position [459, 0]
click at [266, 206] on span "XL" at bounding box center [255, 219] width 47 height 28
click at [349, 426] on span "Add to Bag" at bounding box center [342, 416] width 78 height 20
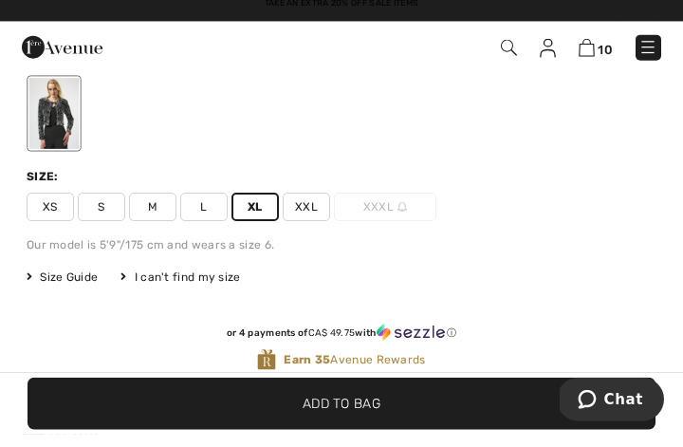
click at [667, 356] on div "[PERSON_NAME] Write a review Sequined Velvet Cropped Cover-up Style 254930 CA$ …" at bounding box center [341, 348] width 683 height 887
click at [682, 315] on div "[PERSON_NAME] Write a review Sequined Velvet Cropped Cover-up Style 254930 CA$ …" at bounding box center [341, 348] width 683 height 887
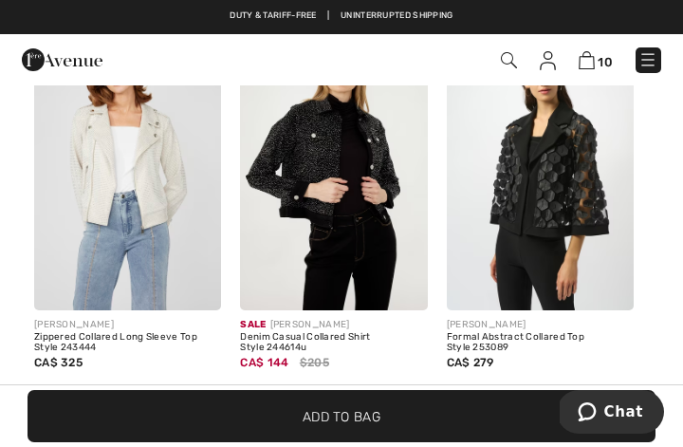
scroll to position [503, 0]
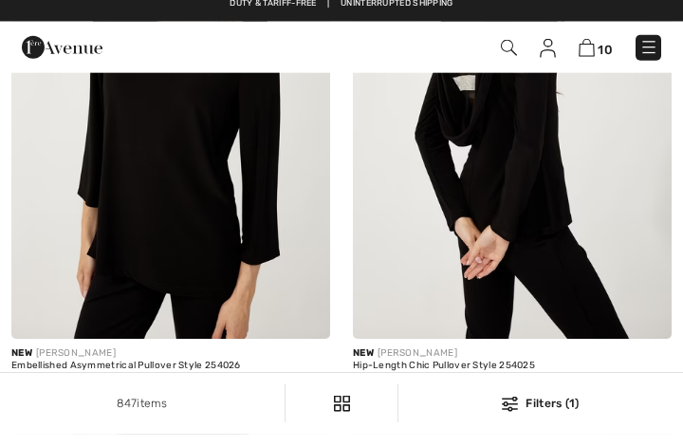
scroll to position [8907, 0]
